Goal: Check status: Check status

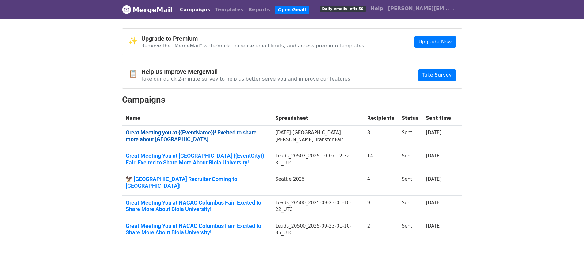
click at [155, 133] on link "Great Meeting you at {{EventName}}! Excited to share more about Biola University" at bounding box center [197, 135] width 143 height 13
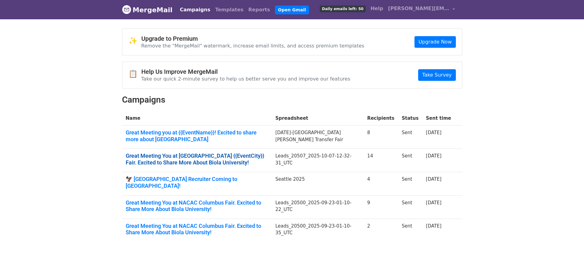
click at [178, 157] on link "Great Meeting You at NACAC {{EventCity}} Fair. Excited to Share More About Biol…" at bounding box center [197, 159] width 143 height 13
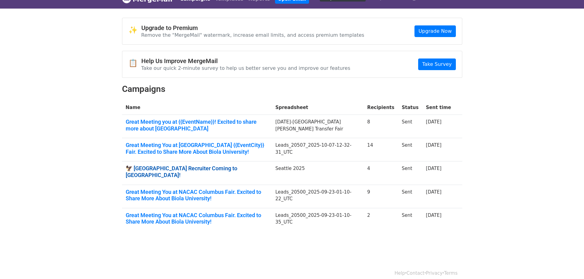
click at [179, 168] on link "🦅 Biola University Recruiter Coming to Seattle!" at bounding box center [197, 171] width 143 height 13
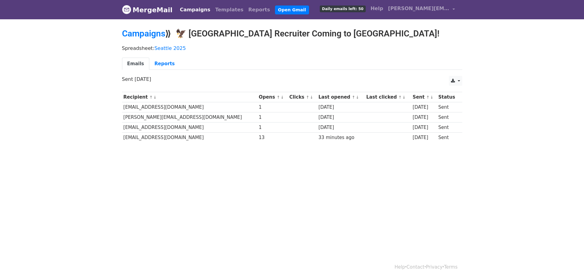
scroll to position [1, 0]
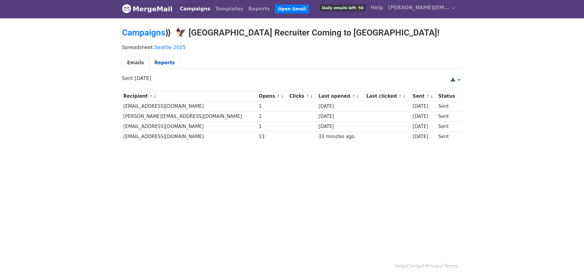
click at [164, 63] on link "Reports" at bounding box center [164, 63] width 31 height 13
click at [160, 33] on link "Campaigns" at bounding box center [143, 33] width 43 height 10
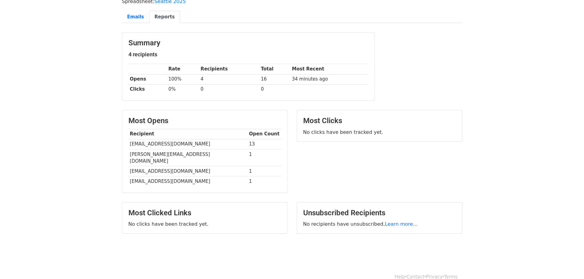
scroll to position [50, 0]
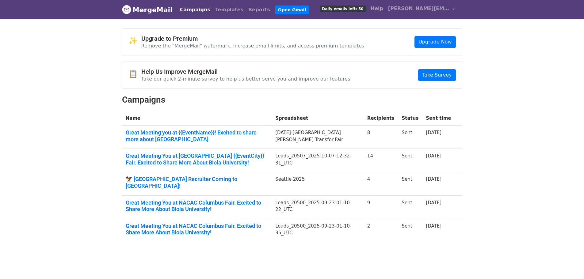
scroll to position [11, 0]
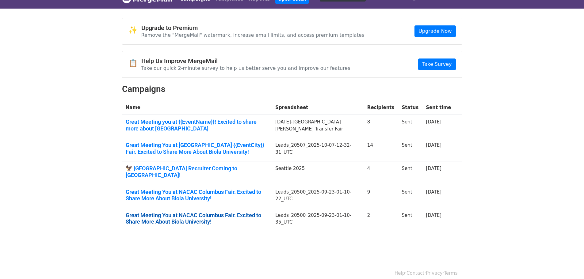
click at [170, 216] on link "Great Meeting You at NACAC Columbus Fair. Excited to Share More About Biola Uni…" at bounding box center [197, 218] width 143 height 13
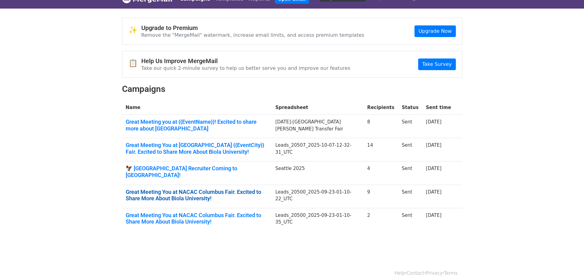
click at [188, 190] on link "Great Meeting You at NACAC Columbus Fair. Excited to Share More About Biola Uni…" at bounding box center [197, 195] width 143 height 13
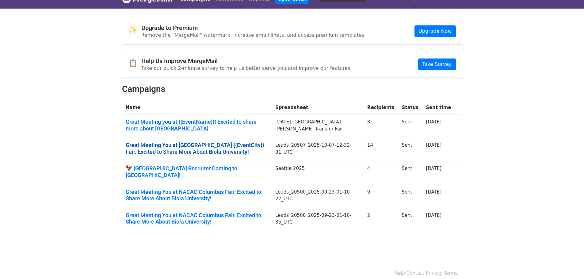
click at [168, 145] on link "Great Meeting You at NACAC {{EventCity}} Fair. Excited to Share More About Biol…" at bounding box center [197, 148] width 143 height 13
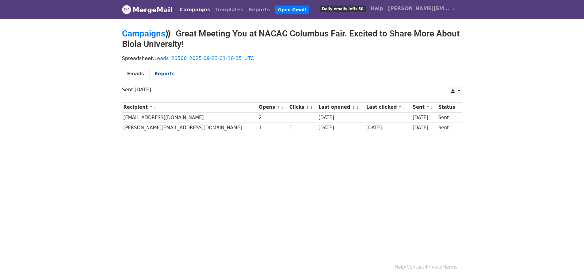
click at [160, 75] on link "Reports" at bounding box center [164, 74] width 31 height 13
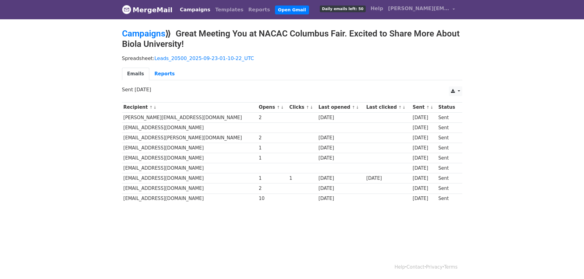
scroll to position [1, 0]
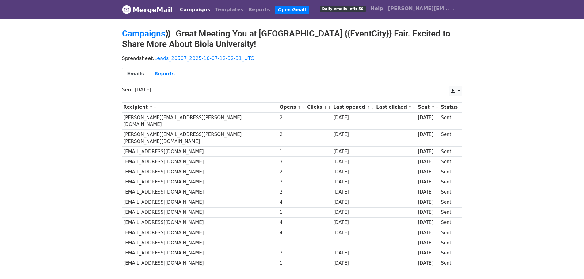
scroll to position [30, 0]
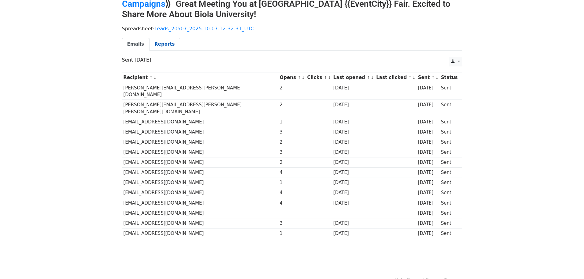
click at [159, 47] on link "Reports" at bounding box center [164, 44] width 31 height 13
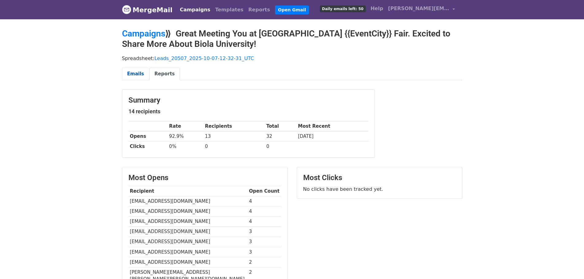
click at [132, 74] on link "Emails" at bounding box center [135, 74] width 27 height 13
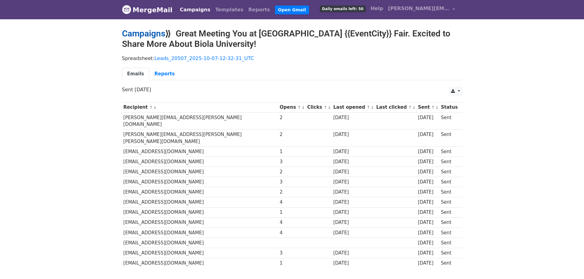
click at [153, 34] on link "Campaigns" at bounding box center [143, 34] width 43 height 10
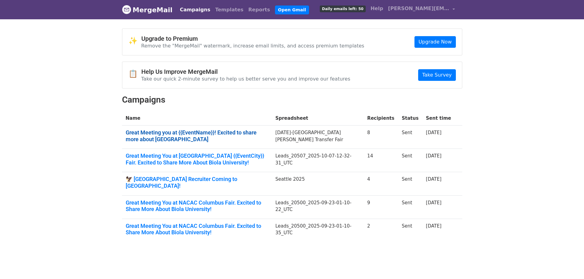
click at [163, 134] on link "Great Meeting you at {{EventName}}! Excited to share more about [GEOGRAPHIC_DAT…" at bounding box center [197, 135] width 143 height 13
